Goal: Complete application form

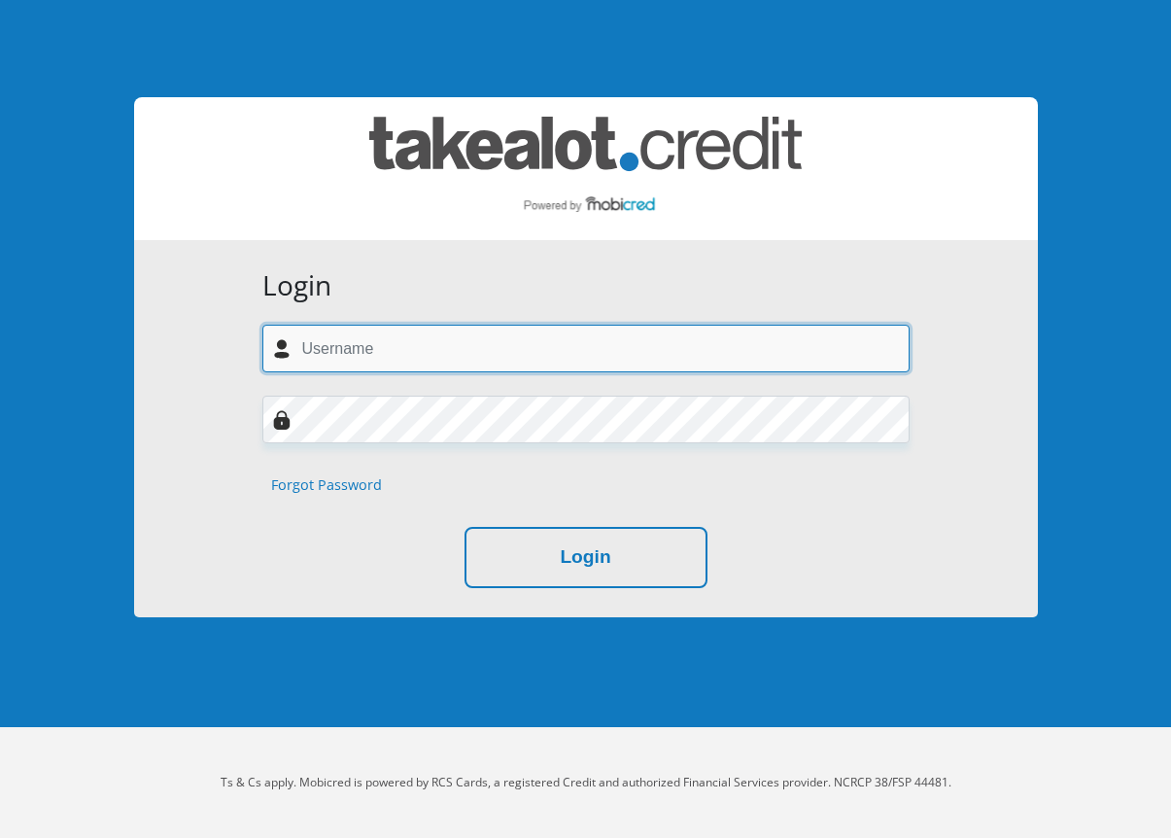
click at [312, 334] on input "text" at bounding box center [585, 349] width 647 height 48
type input "lisajustice.home@gmail.com"
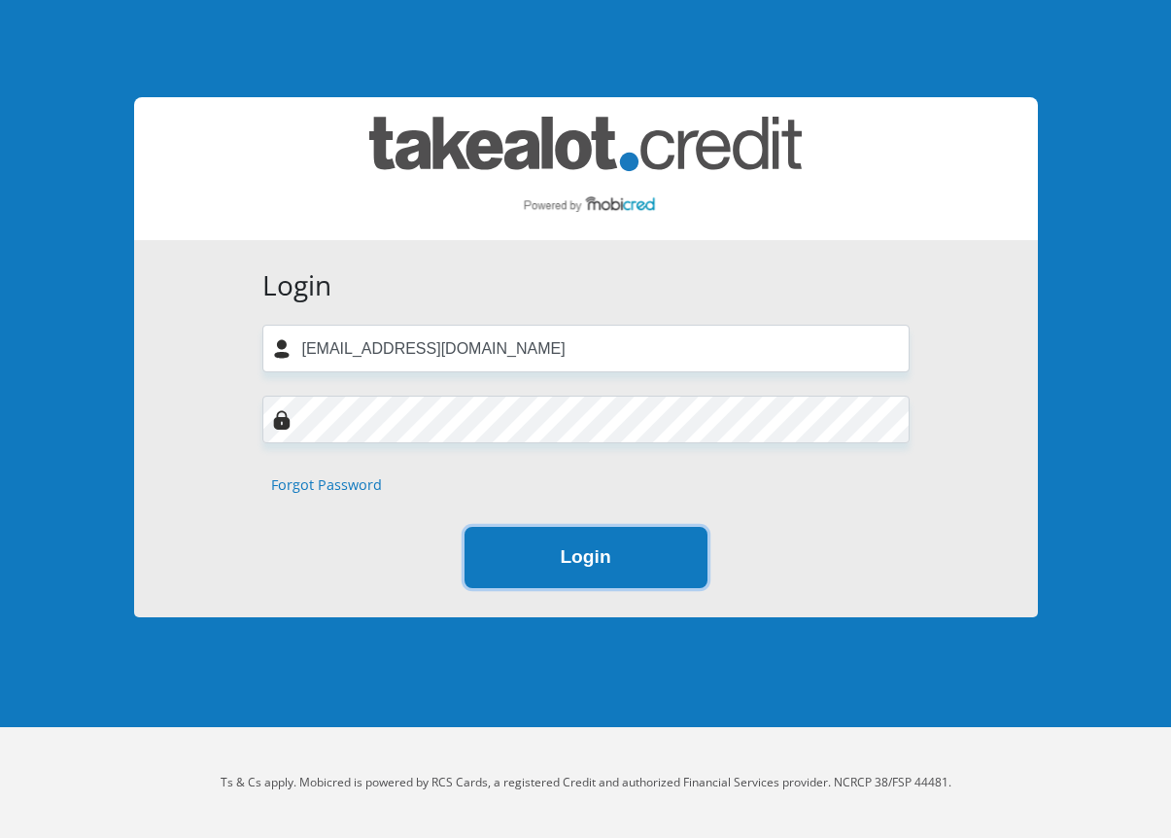
click at [553, 527] on button "Login" at bounding box center [586, 557] width 243 height 61
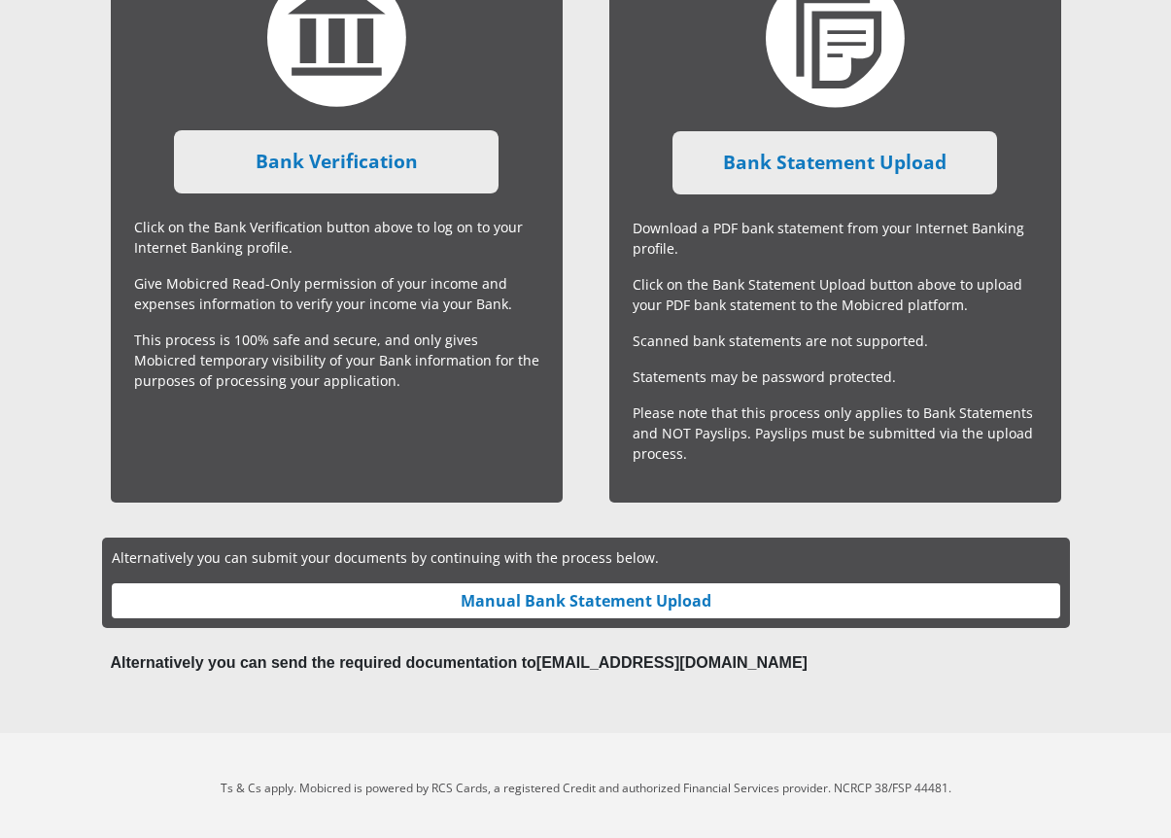
scroll to position [611, 0]
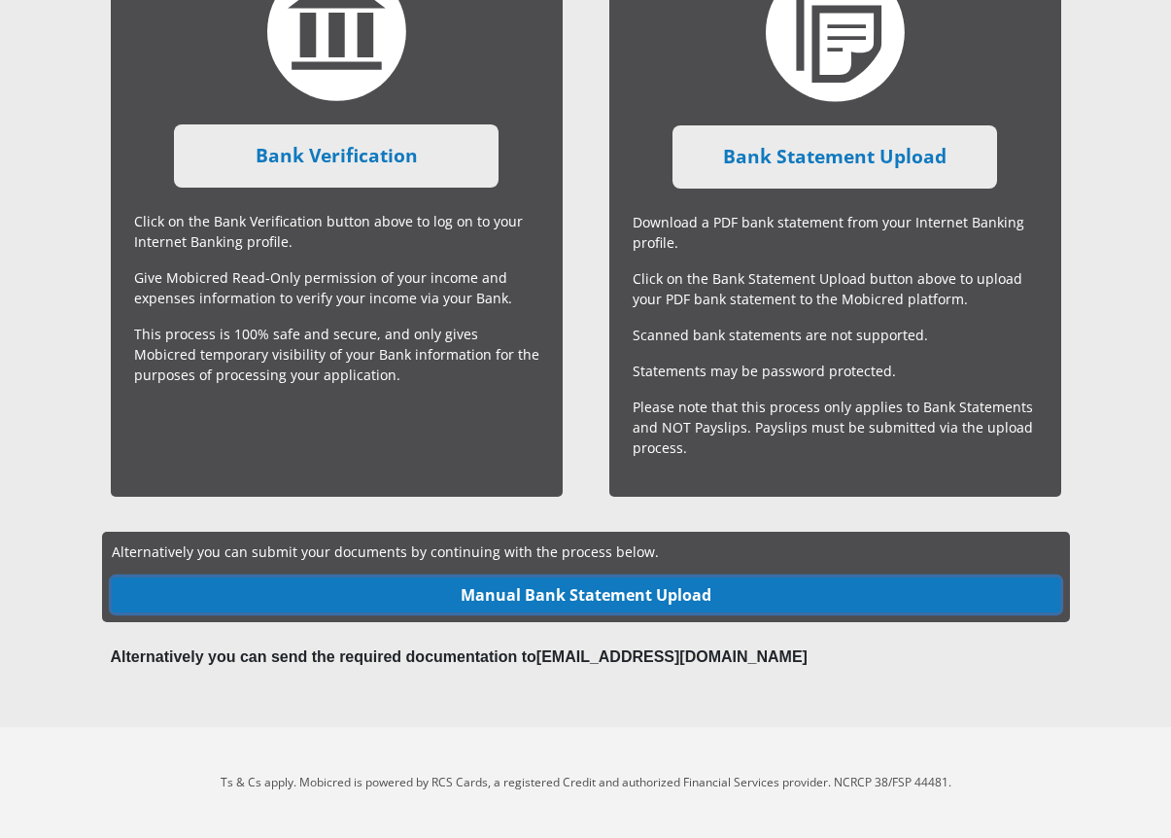
click at [577, 593] on link "Manual Bank Statement Upload" at bounding box center [586, 594] width 949 height 35
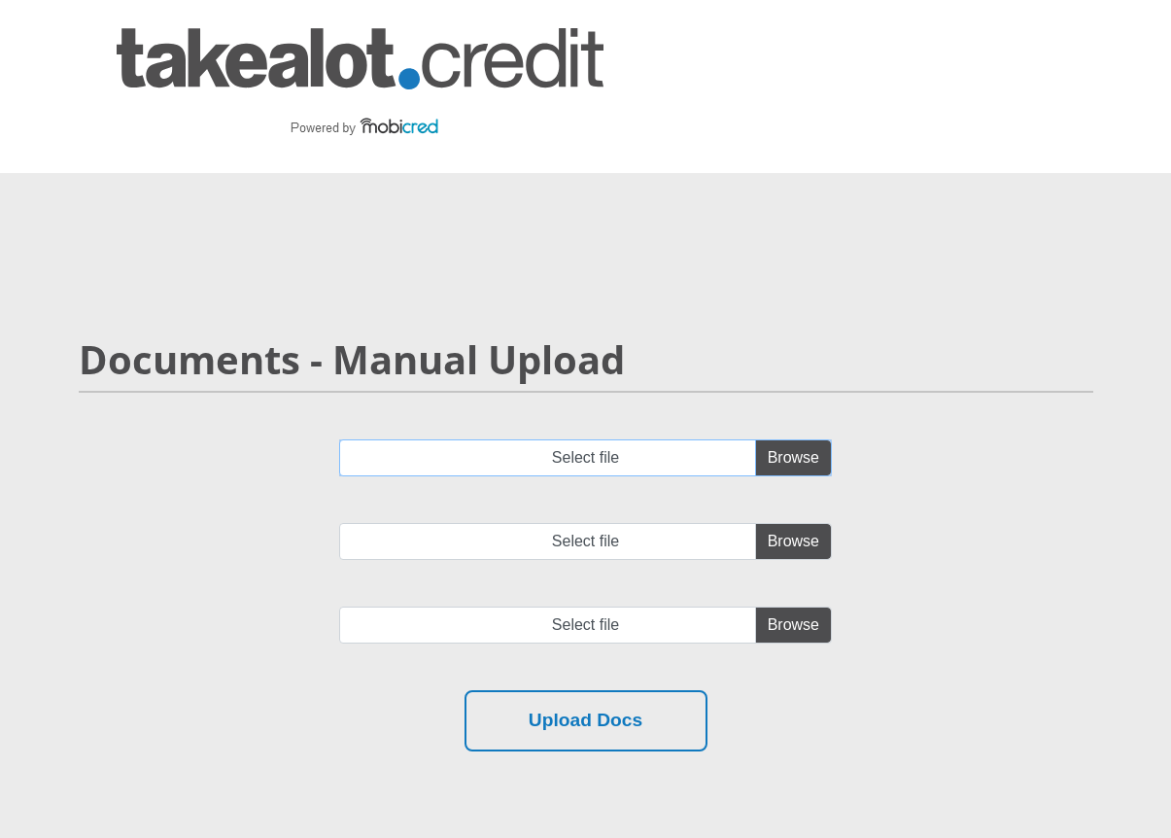
click at [774, 453] on input "Select file" at bounding box center [585, 457] width 493 height 37
type input "C:\fakepath\Jul-Sep Statement.pdf"
click at [789, 543] on input "Select file" at bounding box center [585, 541] width 493 height 37
type input "C:\fakepath\009_L_Justice_Bank_details.pdf"
click at [813, 632] on input "file" at bounding box center [585, 625] width 493 height 37
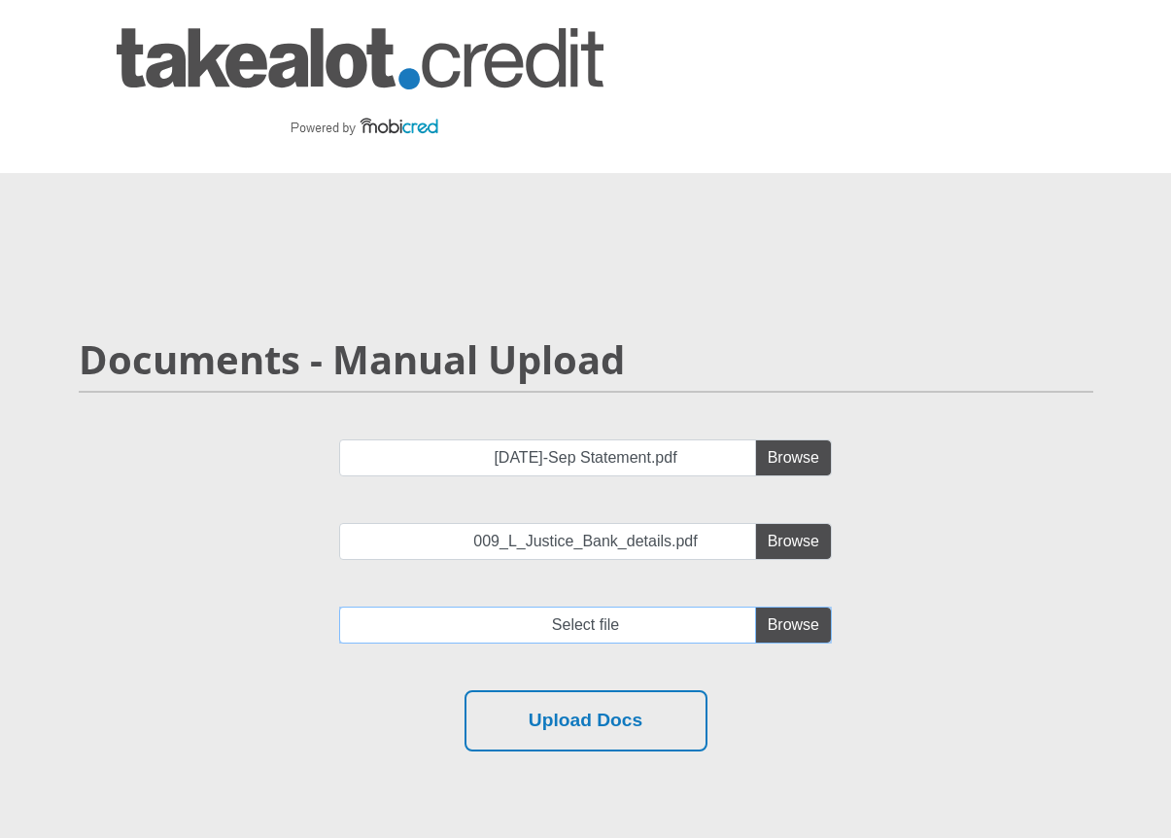
type input "C:\fakepath\IMG_7363.jpeg"
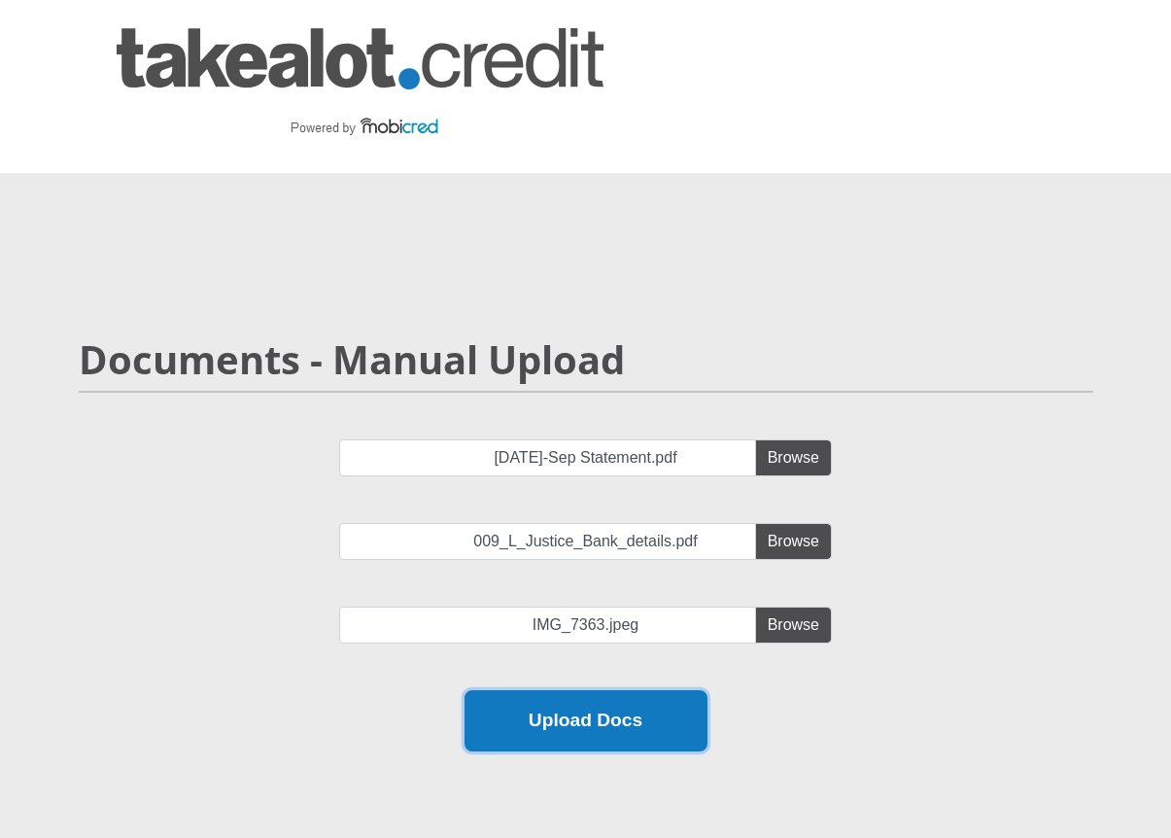
click at [604, 727] on button "Upload Docs" at bounding box center [586, 720] width 243 height 61
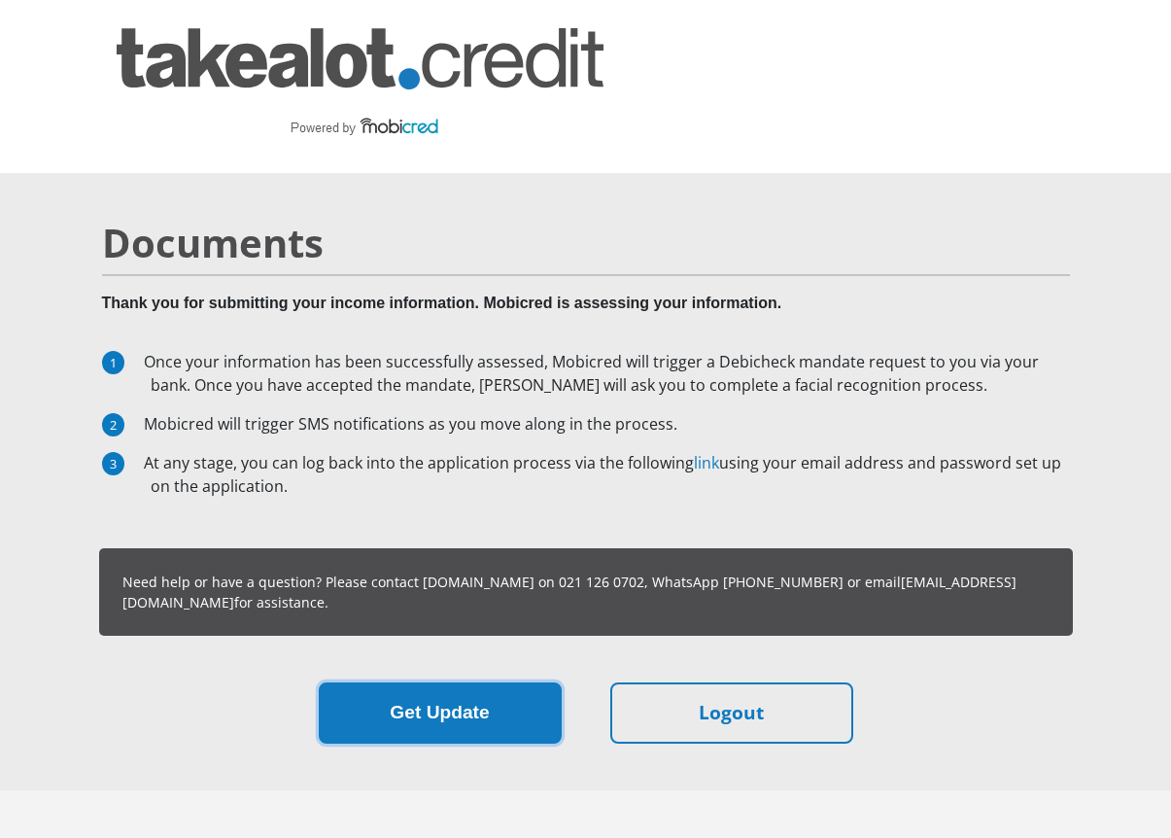
click at [491, 708] on button "Get Update" at bounding box center [440, 712] width 243 height 61
